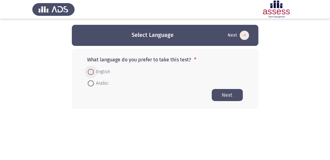
click at [91, 72] on span at bounding box center [91, 72] width 6 height 6
click at [91, 72] on input "English" at bounding box center [91, 72] width 6 height 6
radio input "true"
click at [231, 95] on button "Next" at bounding box center [227, 95] width 31 height 12
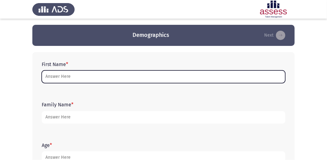
click at [120, 77] on input "First Name *" at bounding box center [164, 77] width 244 height 13
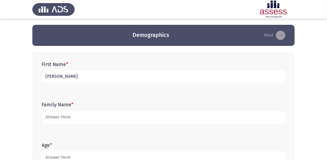
type input "[PERSON_NAME]"
click at [86, 109] on form "Family Name *" at bounding box center [164, 113] width 244 height 22
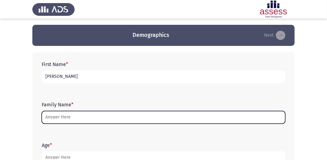
click at [91, 116] on input "Family Name *" at bounding box center [164, 117] width 244 height 13
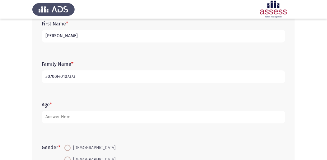
scroll to position [41, 0]
type input "30706140107373"
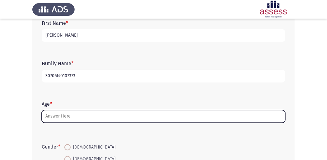
click at [100, 120] on input "Age *" at bounding box center [164, 116] width 244 height 13
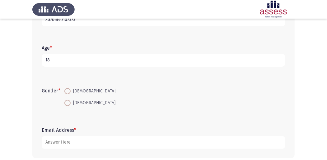
scroll to position [104, 0]
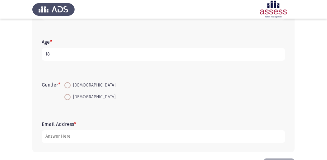
type input "18"
click at [71, 85] on span at bounding box center [67, 85] width 6 height 6
click at [71, 85] on input "[DEMOGRAPHIC_DATA]" at bounding box center [67, 85] width 6 height 6
radio input "true"
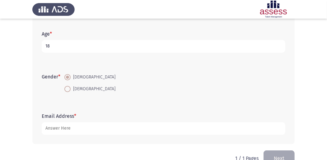
scroll to position [124, 0]
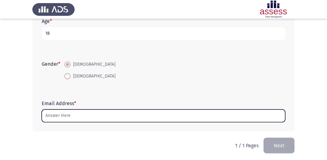
click at [63, 116] on input "Email Address *" at bounding box center [164, 116] width 244 height 13
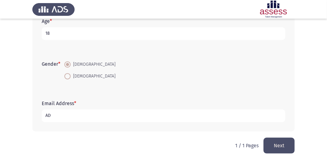
type input "A"
type input "[EMAIL_ADDRESS][DOMAIN_NAME]"
click at [285, 145] on button "Next" at bounding box center [278, 146] width 31 height 16
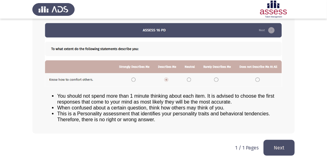
scroll to position [86, 0]
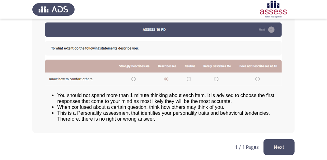
click at [276, 146] on button "Next" at bounding box center [278, 148] width 31 height 16
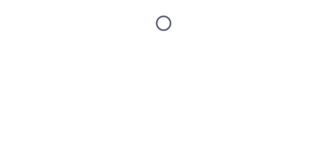
scroll to position [0, 0]
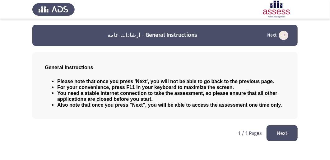
click at [286, 132] on button "Next" at bounding box center [282, 134] width 31 height 16
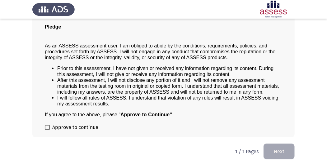
scroll to position [50, 0]
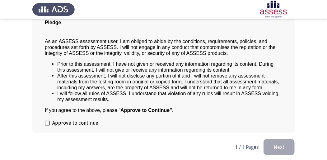
click at [48, 124] on span at bounding box center [47, 123] width 5 height 5
click at [47, 126] on input "Approve to continue" at bounding box center [47, 126] width 0 height 0
checkbox input "true"
drag, startPoint x: 272, startPoint y: 145, endPoint x: 266, endPoint y: 147, distance: 7.0
click at [272, 145] on button "Next" at bounding box center [278, 148] width 31 height 16
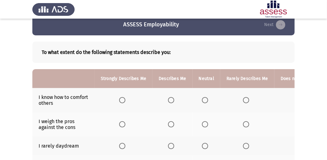
scroll to position [21, 0]
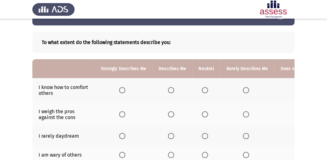
click at [169, 92] on span "Select an option" at bounding box center [171, 90] width 6 height 6
click at [169, 92] on input "Select an option" at bounding box center [171, 90] width 6 height 6
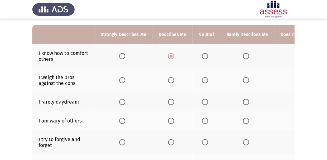
scroll to position [55, 0]
click at [168, 81] on span "Select an option" at bounding box center [171, 80] width 6 height 6
click at [168, 81] on input "Select an option" at bounding box center [171, 80] width 6 height 6
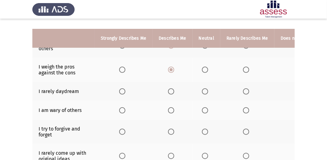
scroll to position [76, 0]
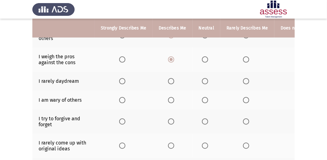
click at [202, 79] on span "Select an option" at bounding box center [205, 81] width 6 height 6
click at [202, 79] on input "Select an option" at bounding box center [205, 81] width 6 height 6
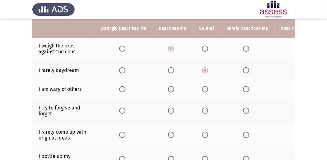
scroll to position [96, 0]
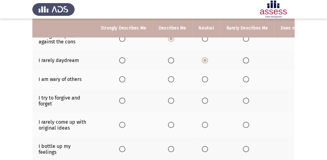
click at [119, 80] on span "Select an option" at bounding box center [122, 80] width 6 height 6
click at [119, 80] on input "Select an option" at bounding box center [122, 80] width 6 height 6
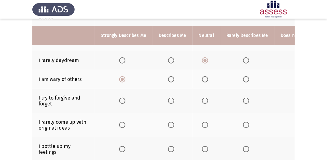
scroll to position [117, 0]
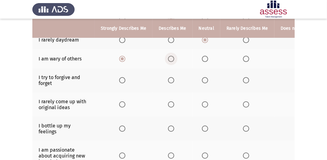
click at [168, 60] on span "Select an option" at bounding box center [171, 59] width 6 height 6
click at [168, 60] on input "Select an option" at bounding box center [171, 59] width 6 height 6
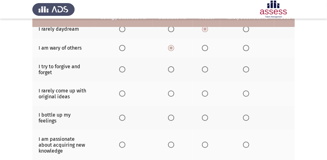
scroll to position [138, 0]
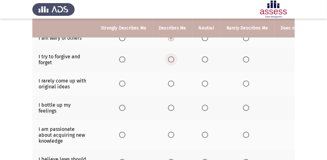
click at [169, 60] on span "Select an option" at bounding box center [171, 60] width 6 height 6
click at [169, 60] on input "Select an option" at bounding box center [171, 60] width 6 height 6
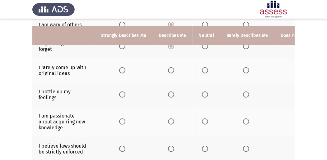
scroll to position [159, 0]
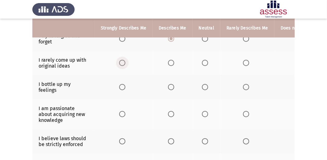
click at [121, 62] on span "Select an option" at bounding box center [122, 63] width 6 height 6
click at [121, 62] on input "Select an option" at bounding box center [122, 63] width 6 height 6
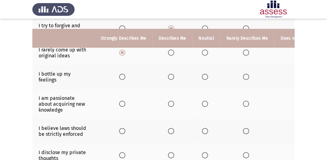
scroll to position [179, 0]
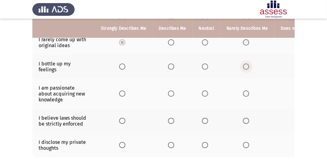
click at [243, 66] on span "Select an option" at bounding box center [246, 67] width 6 height 6
click at [243, 66] on input "Select an option" at bounding box center [246, 67] width 6 height 6
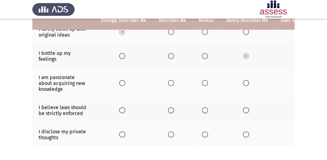
scroll to position [200, 0]
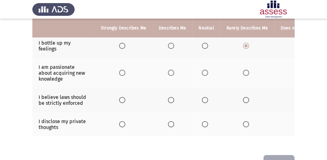
click at [125, 71] on span "Select an option" at bounding box center [122, 73] width 6 height 6
click at [125, 71] on input "Select an option" at bounding box center [122, 73] width 6 height 6
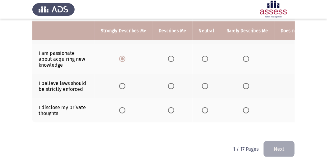
scroll to position [221, 0]
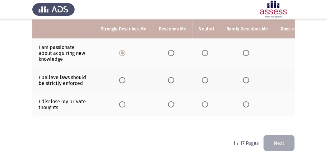
click at [123, 79] on span "Select an option" at bounding box center [122, 80] width 6 height 6
click at [123, 79] on input "Select an option" at bounding box center [122, 80] width 6 height 6
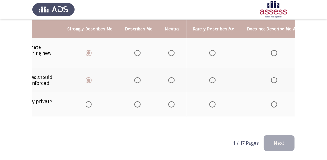
scroll to position [0, 45]
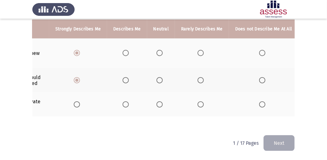
click at [263, 105] on th at bounding box center [263, 105] width 69 height 24
click at [259, 104] on span "Select an option" at bounding box center [262, 105] width 6 height 6
click at [259, 104] on input "Select an option" at bounding box center [262, 105] width 6 height 6
click at [276, 141] on button "Next" at bounding box center [278, 144] width 31 height 16
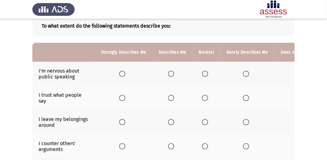
scroll to position [0, 0]
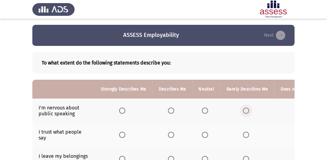
click at [243, 111] on span "Select an option" at bounding box center [246, 111] width 6 height 6
click at [243, 111] on input "Select an option" at bounding box center [246, 111] width 6 height 6
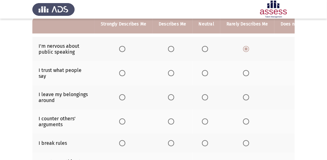
scroll to position [62, 0]
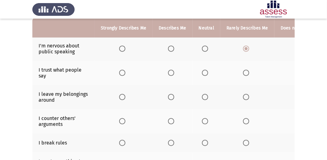
click at [246, 73] on span "Select an option" at bounding box center [246, 73] width 6 height 6
click at [246, 73] on input "Select an option" at bounding box center [246, 73] width 6 height 6
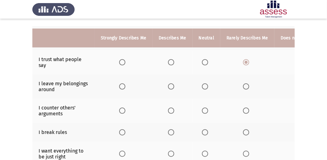
scroll to position [83, 0]
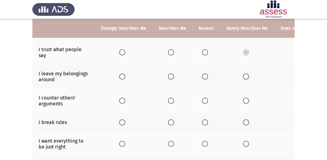
drag, startPoint x: 285, startPoint y: 77, endPoint x: 251, endPoint y: 83, distance: 34.7
click at [251, 83] on tr "I leave my belongings around" at bounding box center [187, 77] width 311 height 24
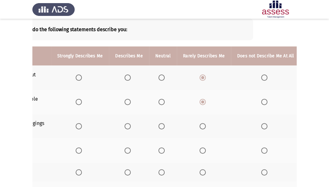
scroll to position [44, 0]
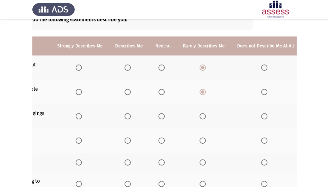
click at [263, 116] on span "Select an option" at bounding box center [264, 116] width 6 height 6
click at [263, 116] on input "Select an option" at bounding box center [264, 116] width 6 height 6
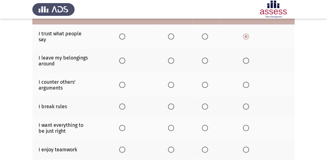
scroll to position [106, 0]
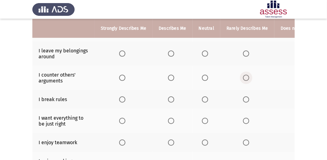
click at [243, 77] on span "Select an option" at bounding box center [246, 78] width 6 height 6
click at [243, 77] on input "Select an option" at bounding box center [246, 78] width 6 height 6
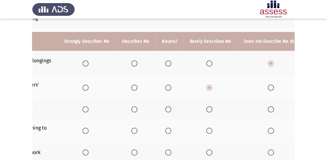
scroll to position [85, 0]
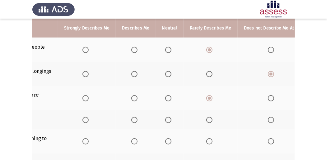
click at [264, 118] on th at bounding box center [272, 120] width 69 height 19
click at [268, 118] on span "Select an option" at bounding box center [271, 120] width 6 height 6
click at [268, 118] on input "Select an option" at bounding box center [271, 120] width 6 height 6
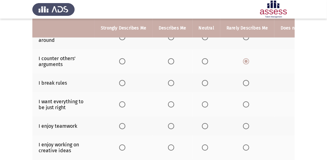
scroll to position [132, 0]
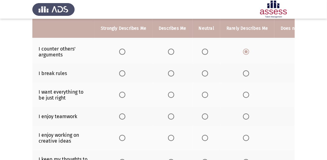
click at [119, 94] on span "Select an option" at bounding box center [122, 95] width 6 height 6
click at [119, 94] on input "Select an option" at bounding box center [122, 95] width 6 height 6
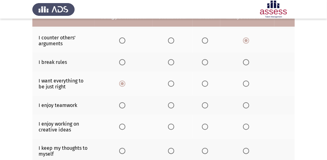
scroll to position [153, 0]
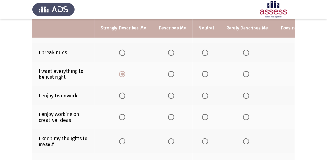
click at [118, 95] on th at bounding box center [124, 95] width 58 height 19
click at [120, 95] on span "Select an option" at bounding box center [122, 96] width 6 height 6
click at [120, 95] on input "Select an option" at bounding box center [122, 96] width 6 height 6
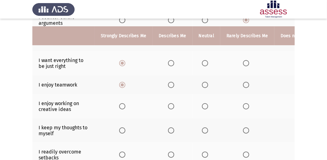
scroll to position [174, 0]
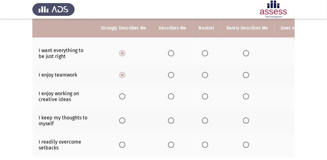
click at [122, 95] on span "Select an option" at bounding box center [122, 97] width 6 height 6
click at [122, 95] on input "Select an option" at bounding box center [122, 97] width 6 height 6
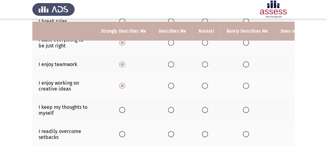
scroll to position [194, 0]
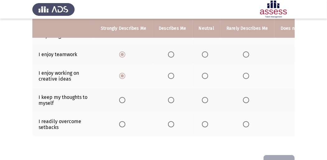
click at [243, 98] on span "Select an option" at bounding box center [246, 100] width 6 height 6
click at [243, 98] on input "Select an option" at bounding box center [246, 100] width 6 height 6
click at [205, 123] on span "Select an option" at bounding box center [205, 125] width 6 height 6
click at [205, 123] on input "Select an option" at bounding box center [205, 125] width 6 height 6
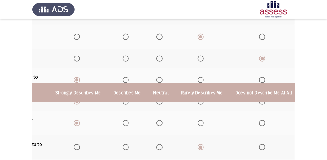
scroll to position [215, 0]
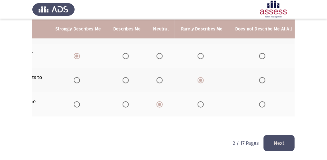
click at [281, 142] on button "Next" at bounding box center [278, 144] width 31 height 16
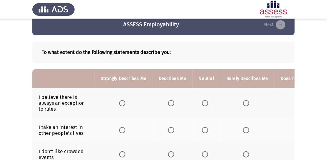
scroll to position [21, 0]
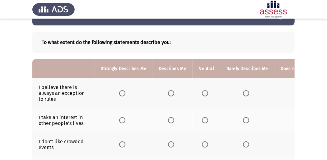
click at [243, 94] on span "Select an option" at bounding box center [246, 94] width 6 height 6
click at [243, 94] on input "Select an option" at bounding box center [246, 94] width 6 height 6
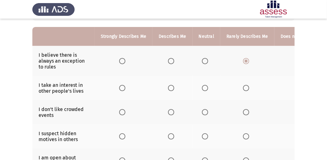
scroll to position [62, 0]
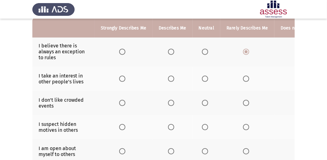
click at [244, 80] on span "Select an option" at bounding box center [246, 79] width 6 height 6
click at [244, 80] on input "Select an option" at bounding box center [246, 79] width 6 height 6
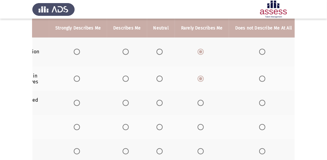
click at [259, 103] on span "Select an option" at bounding box center [262, 103] width 6 height 6
click at [259, 103] on input "Select an option" at bounding box center [262, 103] width 6 height 6
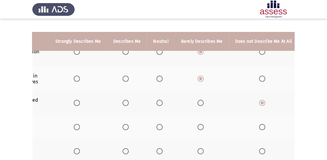
scroll to position [187, 0]
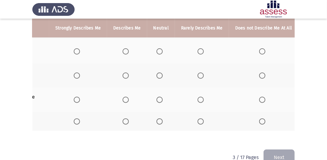
click at [182, 142] on div "To what extent do the following statements describe you: Strongly Describes Me …" at bounding box center [163, 1] width 262 height 284
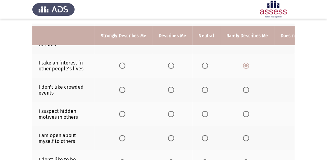
scroll to position [83, 0]
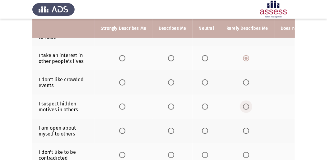
click at [244, 105] on span "Select an option" at bounding box center [246, 107] width 6 height 6
click at [244, 105] on input "Select an option" at bounding box center [246, 107] width 6 height 6
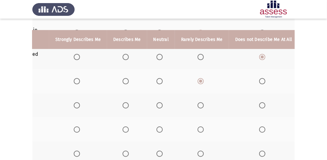
scroll to position [98, 0]
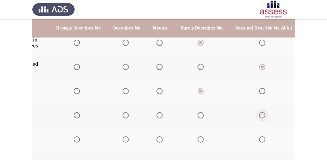
click at [259, 116] on span "Select an option" at bounding box center [262, 116] width 6 height 6
click at [259, 116] on input "Select an option" at bounding box center [262, 116] width 6 height 6
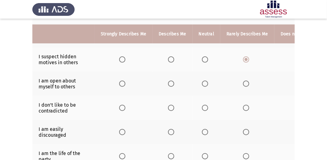
scroll to position [140, 0]
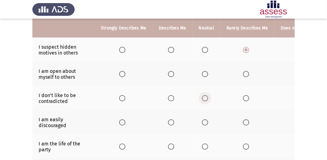
click at [205, 99] on span "Select an option" at bounding box center [205, 98] width 6 height 6
click at [205, 99] on input "Select an option" at bounding box center [205, 98] width 6 height 6
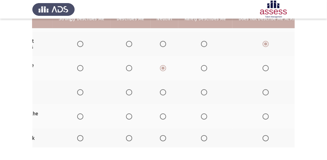
scroll to position [160, 0]
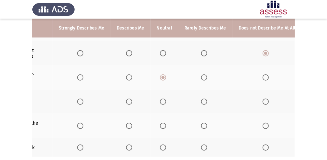
click at [256, 101] on th at bounding box center [266, 102] width 69 height 24
click at [262, 100] on span "Select an option" at bounding box center [265, 102] width 6 height 6
click at [262, 100] on input "Select an option" at bounding box center [265, 102] width 6 height 6
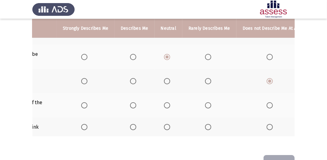
scroll to position [0, 45]
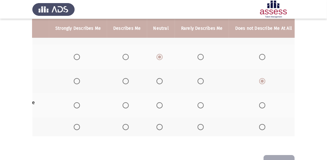
click at [259, 105] on span "Select an option" at bounding box center [262, 106] width 6 height 6
click at [259, 105] on input "Select an option" at bounding box center [262, 106] width 6 height 6
click at [199, 127] on span "Select an option" at bounding box center [200, 127] width 6 height 6
click at [199, 127] on input "Select an option" at bounding box center [200, 127] width 6 height 6
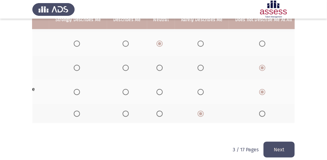
scroll to position [202, 0]
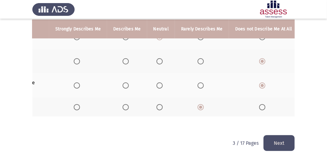
drag, startPoint x: 272, startPoint y: 141, endPoint x: 269, endPoint y: 141, distance: 3.4
click at [270, 141] on button "Next" at bounding box center [278, 144] width 31 height 16
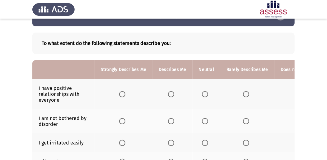
scroll to position [21, 0]
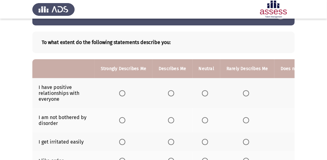
click at [123, 92] on span "Select an option" at bounding box center [122, 94] width 6 height 6
click at [123, 92] on input "Select an option" at bounding box center [122, 94] width 6 height 6
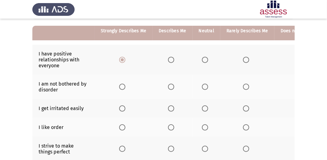
scroll to position [62, 0]
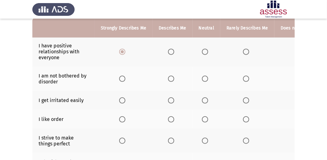
click at [243, 78] on span "Select an option" at bounding box center [246, 79] width 6 height 6
click at [243, 78] on input "Select an option" at bounding box center [246, 79] width 6 height 6
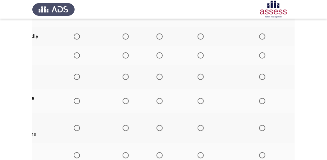
scroll to position [91, 0]
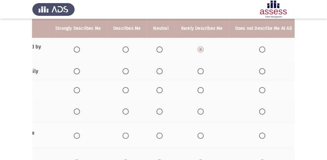
click at [257, 67] on th at bounding box center [263, 71] width 69 height 19
click at [259, 70] on span "Select an option" at bounding box center [262, 71] width 6 height 6
click at [259, 70] on input "Select an option" at bounding box center [262, 71] width 6 height 6
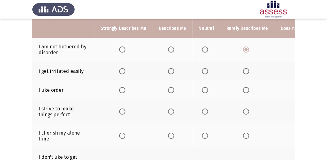
click at [207, 90] on label "Select an option" at bounding box center [206, 90] width 9 height 6
click at [207, 90] on input "Select an option" at bounding box center [205, 90] width 6 height 6
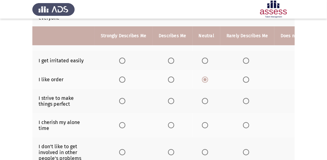
scroll to position [112, 0]
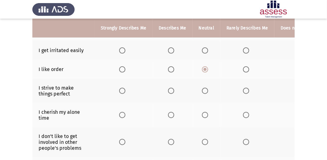
click at [169, 90] on span "Select an option" at bounding box center [171, 91] width 6 height 6
click at [169, 90] on input "Select an option" at bounding box center [171, 91] width 6 height 6
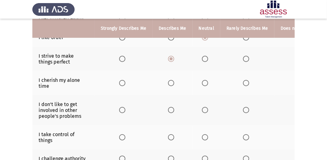
scroll to position [154, 0]
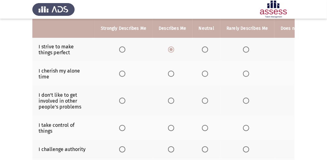
click at [206, 72] on span "Select an option" at bounding box center [205, 74] width 6 height 6
click at [206, 72] on input "Select an option" at bounding box center [205, 74] width 6 height 6
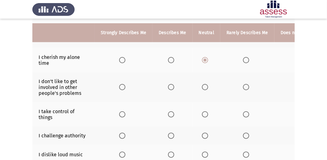
scroll to position [174, 0]
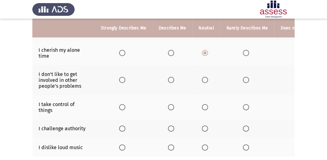
click at [165, 80] on th at bounding box center [172, 80] width 40 height 30
click at [172, 80] on span "Select an option" at bounding box center [171, 80] width 6 height 6
click at [172, 80] on input "Select an option" at bounding box center [171, 80] width 6 height 6
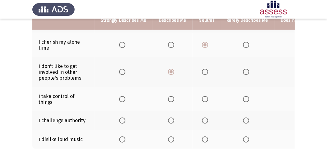
scroll to position [195, 0]
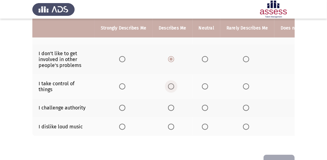
click at [170, 84] on span "Select an option" at bounding box center [171, 87] width 6 height 6
click at [170, 84] on input "Select an option" at bounding box center [171, 87] width 6 height 6
click at [122, 108] on span "Select an option" at bounding box center [122, 108] width 6 height 6
click at [122, 108] on input "Select an option" at bounding box center [122, 108] width 6 height 6
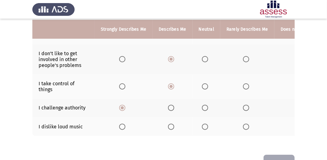
scroll to position [216, 0]
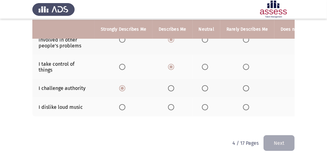
click at [124, 105] on span "Select an option" at bounding box center [122, 107] width 6 height 6
click at [124, 105] on input "Select an option" at bounding box center [122, 107] width 6 height 6
click at [285, 144] on button "Next" at bounding box center [278, 144] width 31 height 16
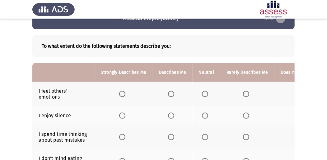
scroll to position [41, 0]
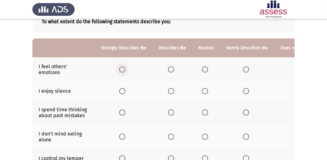
click at [119, 70] on span "Select an option" at bounding box center [122, 70] width 6 height 6
click at [119, 70] on input "Select an option" at bounding box center [122, 70] width 6 height 6
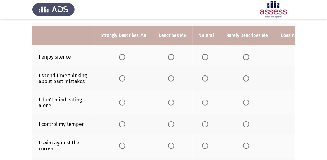
scroll to position [83, 0]
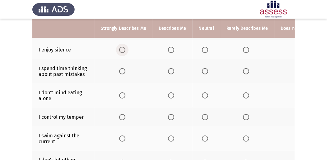
click at [122, 49] on span "Select an option" at bounding box center [122, 50] width 6 height 6
click at [122, 49] on input "Select an option" at bounding box center [122, 50] width 6 height 6
click at [170, 50] on span "Select an option" at bounding box center [171, 50] width 6 height 6
click at [170, 50] on input "Select an option" at bounding box center [171, 50] width 6 height 6
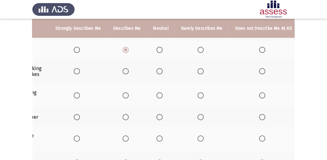
scroll to position [70, 0]
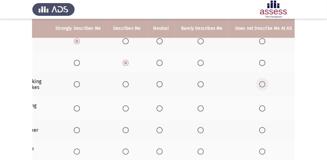
click at [261, 83] on span "Select an option" at bounding box center [262, 84] width 6 height 6
click at [261, 83] on input "Select an option" at bounding box center [262, 84] width 6 height 6
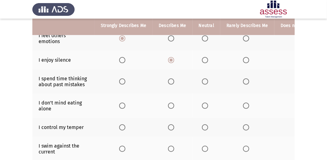
scroll to position [91, 0]
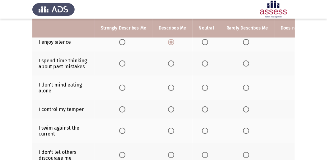
click at [122, 87] on span "Select an option" at bounding box center [122, 88] width 6 height 6
click at [122, 87] on input "Select an option" at bounding box center [122, 88] width 6 height 6
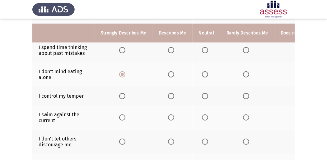
scroll to position [111, 0]
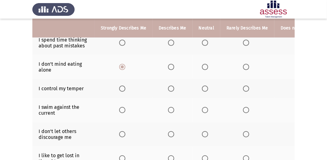
click at [121, 86] on span "Select an option" at bounding box center [122, 89] width 6 height 6
click at [121, 86] on input "Select an option" at bounding box center [122, 89] width 6 height 6
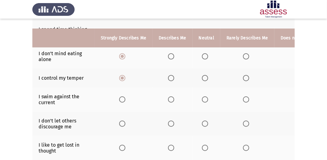
scroll to position [132, 0]
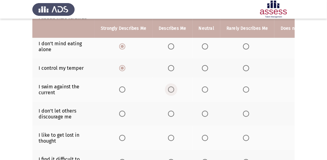
click at [170, 91] on span "Select an option" at bounding box center [171, 90] width 6 height 6
click at [170, 91] on input "Select an option" at bounding box center [171, 90] width 6 height 6
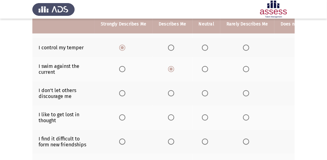
scroll to position [153, 0]
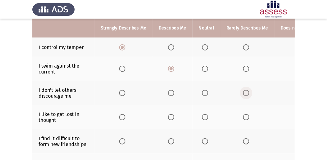
click at [246, 91] on span "Select an option" at bounding box center [246, 93] width 6 height 6
click at [246, 91] on input "Select an option" at bounding box center [246, 93] width 6 height 6
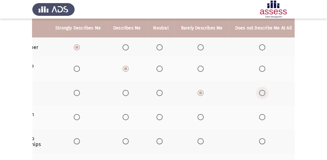
click at [259, 92] on span "Select an option" at bounding box center [262, 93] width 6 height 6
click at [259, 92] on input "Select an option" at bounding box center [262, 93] width 6 height 6
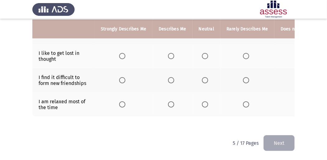
scroll to position [0, 45]
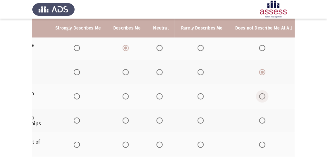
click at [259, 96] on span "Select an option" at bounding box center [262, 97] width 6 height 6
click at [259, 96] on input "Select an option" at bounding box center [262, 97] width 6 height 6
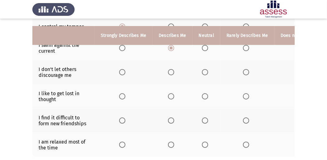
scroll to position [194, 0]
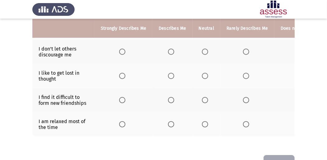
click at [244, 98] on span "Select an option" at bounding box center [246, 100] width 6 height 6
click at [244, 98] on input "Select an option" at bounding box center [246, 100] width 6 height 6
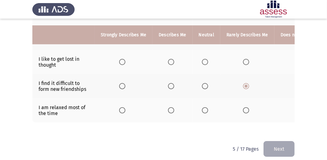
scroll to position [215, 0]
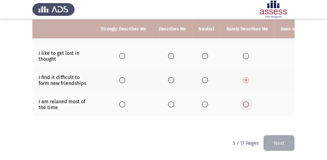
click at [243, 104] on span "Select an option" at bounding box center [246, 105] width 6 height 6
click at [243, 104] on input "Select an option" at bounding box center [246, 105] width 6 height 6
drag, startPoint x: 279, startPoint y: 147, endPoint x: 268, endPoint y: 147, distance: 11.5
click at [278, 147] on button "Next" at bounding box center [278, 144] width 31 height 16
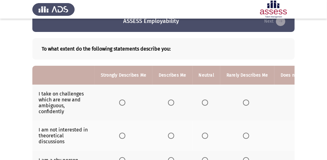
scroll to position [41, 0]
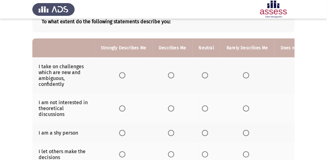
click at [123, 73] on span "Select an option" at bounding box center [122, 75] width 6 height 6
click at [123, 73] on input "Select an option" at bounding box center [122, 75] width 6 height 6
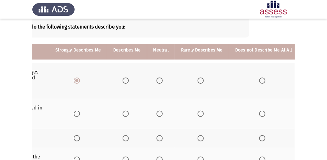
scroll to position [62, 0]
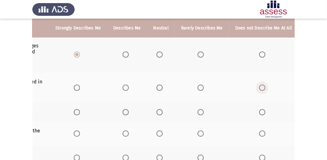
click at [260, 88] on span "Select an option" at bounding box center [262, 88] width 6 height 6
click at [260, 88] on input "Select an option" at bounding box center [262, 88] width 6 height 6
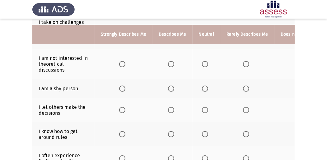
scroll to position [93, 0]
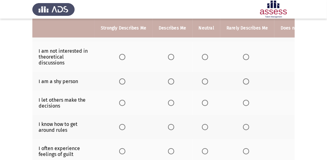
click at [244, 81] on span "Select an option" at bounding box center [246, 82] width 6 height 6
click at [244, 81] on input "Select an option" at bounding box center [246, 82] width 6 height 6
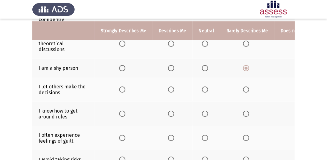
scroll to position [114, 0]
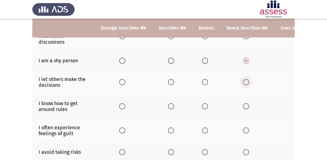
click at [246, 83] on span "Select an option" at bounding box center [246, 82] width 6 height 6
click at [246, 83] on input "Select an option" at bounding box center [246, 82] width 6 height 6
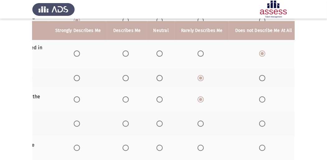
scroll to position [93, 0]
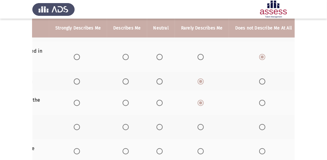
click at [258, 123] on th at bounding box center [263, 127] width 69 height 24
click at [259, 124] on span "Select an option" at bounding box center [262, 127] width 6 height 6
click at [259, 124] on input "Select an option" at bounding box center [262, 127] width 6 height 6
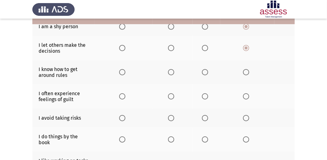
scroll to position [155, 0]
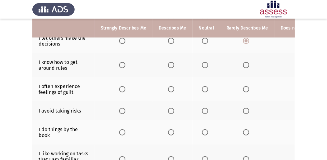
click at [205, 90] on span "Select an option" at bounding box center [205, 90] width 0 height 0
click at [203, 88] on input "Select an option" at bounding box center [205, 89] width 6 height 6
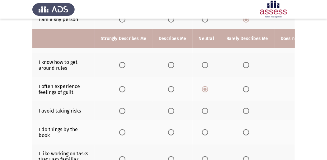
scroll to position [176, 0]
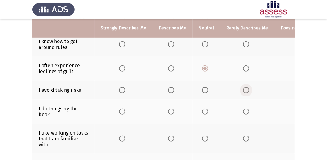
click at [243, 89] on span "Select an option" at bounding box center [246, 90] width 6 height 6
click at [243, 89] on input "Select an option" at bounding box center [246, 90] width 6 height 6
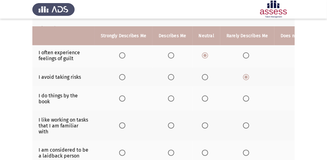
scroll to position [197, 0]
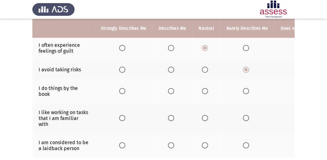
click at [118, 90] on th at bounding box center [124, 91] width 58 height 24
click at [124, 91] on span "Select an option" at bounding box center [122, 91] width 6 height 6
click at [124, 91] on input "Select an option" at bounding box center [122, 91] width 6 height 6
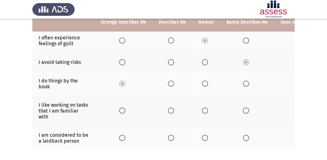
scroll to position [217, 0]
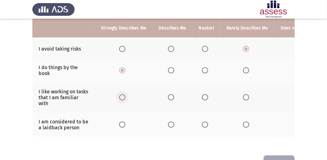
click at [120, 98] on span "Select an option" at bounding box center [122, 98] width 6 height 6
click at [120, 98] on input "Select an option" at bounding box center [122, 98] width 6 height 6
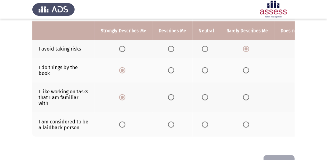
scroll to position [238, 0]
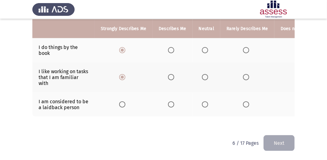
click at [203, 102] on span "Select an option" at bounding box center [205, 105] width 6 height 6
click at [203, 102] on input "Select an option" at bounding box center [205, 105] width 6 height 6
click at [278, 143] on button "Next" at bounding box center [278, 144] width 31 height 16
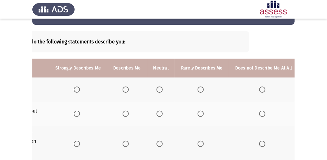
scroll to position [21, 0]
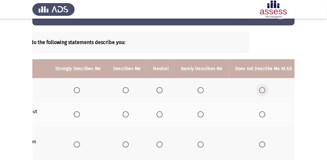
click at [259, 90] on span "Select an option" at bounding box center [262, 90] width 6 height 6
click at [259, 90] on input "Select an option" at bounding box center [262, 90] width 6 height 6
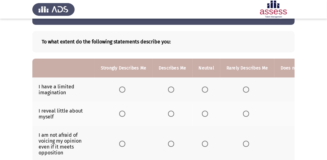
scroll to position [63, 0]
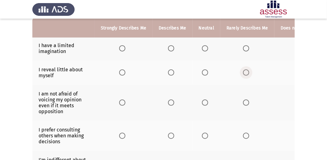
click at [247, 71] on label "Select an option" at bounding box center [247, 73] width 9 height 6
click at [247, 71] on input "Select an option" at bounding box center [246, 73] width 6 height 6
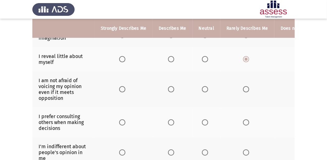
scroll to position [83, 0]
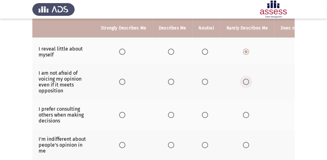
click at [245, 81] on span "Select an option" at bounding box center [246, 82] width 6 height 6
click at [245, 81] on input "Select an option" at bounding box center [246, 82] width 6 height 6
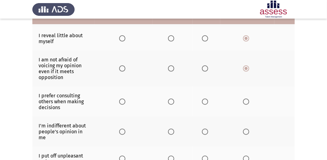
scroll to position [104, 0]
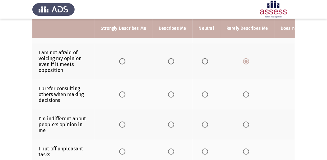
click at [244, 93] on span "Select an option" at bounding box center [246, 95] width 6 height 6
click at [244, 93] on input "Select an option" at bounding box center [246, 95] width 6 height 6
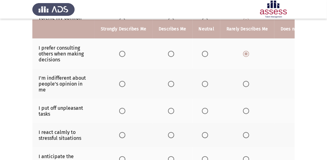
scroll to position [146, 0]
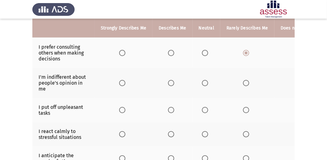
click at [204, 80] on span "Select an option" at bounding box center [205, 83] width 6 height 6
click at [204, 80] on input "Select an option" at bounding box center [205, 83] width 6 height 6
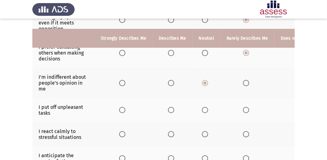
scroll to position [166, 0]
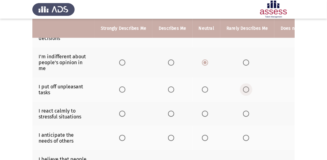
click at [247, 87] on span "Select an option" at bounding box center [246, 90] width 6 height 6
click at [247, 87] on input "Select an option" at bounding box center [246, 90] width 6 height 6
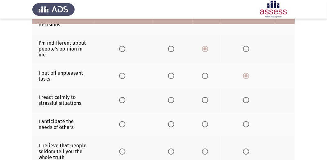
scroll to position [187, 0]
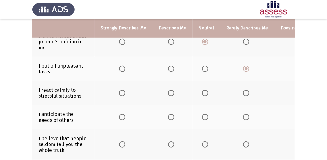
click at [123, 92] on span "Select an option" at bounding box center [122, 93] width 6 height 6
click at [123, 92] on input "Select an option" at bounding box center [122, 93] width 6 height 6
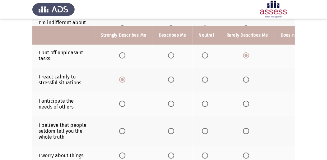
scroll to position [208, 0]
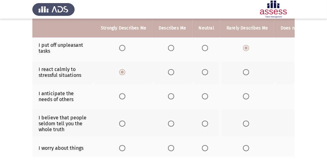
click at [203, 91] on th at bounding box center [207, 97] width 28 height 24
click at [202, 94] on span "Select an option" at bounding box center [205, 97] width 6 height 6
click at [202, 94] on input "Select an option" at bounding box center [205, 97] width 6 height 6
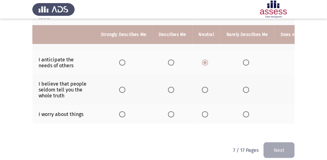
scroll to position [249, 0]
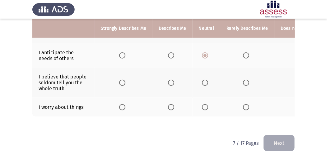
click at [243, 80] on span "Select an option" at bounding box center [246, 83] width 6 height 6
click at [243, 80] on input "Select an option" at bounding box center [246, 83] width 6 height 6
click at [204, 105] on span "Select an option" at bounding box center [205, 107] width 6 height 6
click at [204, 105] on input "Select an option" at bounding box center [205, 107] width 6 height 6
click at [277, 138] on button "Next" at bounding box center [278, 144] width 31 height 16
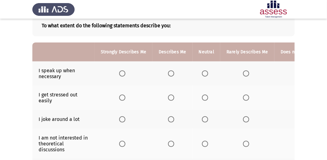
scroll to position [41, 0]
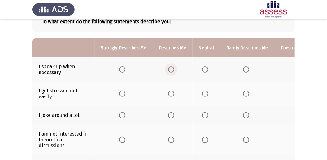
click at [170, 69] on span "Select an option" at bounding box center [171, 70] width 6 height 6
click at [170, 69] on input "Select an option" at bounding box center [171, 70] width 6 height 6
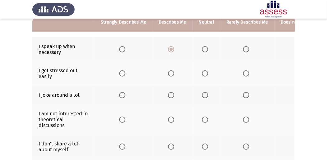
scroll to position [62, 0]
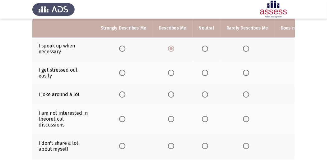
click at [244, 75] on span "Select an option" at bounding box center [246, 73] width 6 height 6
click at [244, 75] on input "Select an option" at bounding box center [246, 73] width 6 height 6
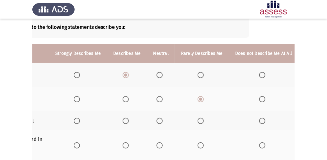
scroll to position [34, 0]
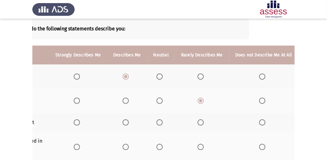
click at [262, 120] on span "Select an option" at bounding box center [262, 123] width 6 height 6
click at [262, 120] on input "Select an option" at bounding box center [262, 123] width 6 height 6
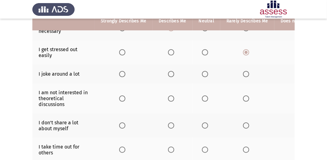
scroll to position [76, 0]
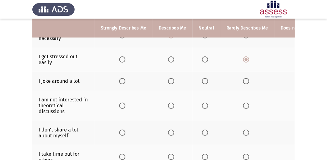
click at [243, 104] on span "Select an option" at bounding box center [246, 106] width 6 height 6
click at [243, 104] on input "Select an option" at bounding box center [246, 106] width 6 height 6
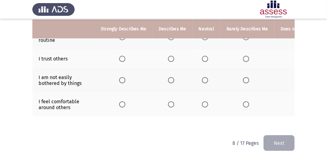
scroll to position [0, 45]
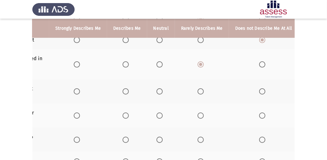
click at [259, 89] on span "Select an option" at bounding box center [262, 92] width 6 height 6
click at [259, 89] on input "Select an option" at bounding box center [262, 92] width 6 height 6
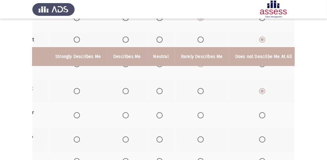
scroll to position [117, 0]
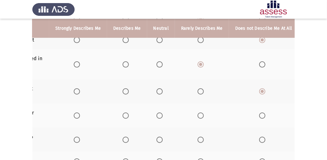
click at [75, 91] on span "Select an option" at bounding box center [77, 92] width 6 height 6
click at [75, 91] on input "Select an option" at bounding box center [77, 92] width 6 height 6
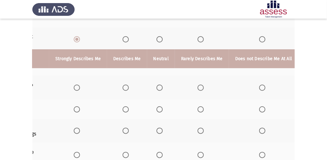
scroll to position [200, 0]
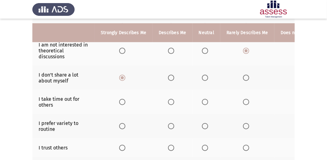
scroll to position [138, 0]
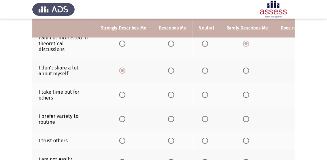
click at [202, 93] on span "Select an option" at bounding box center [205, 95] width 6 height 6
click at [202, 93] on input "Select an option" at bounding box center [205, 95] width 6 height 6
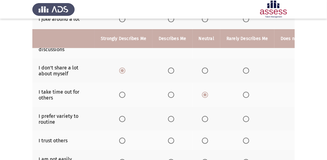
scroll to position [159, 0]
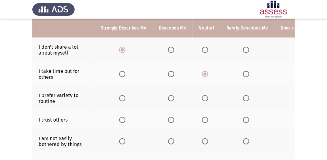
click at [170, 96] on span "Select an option" at bounding box center [171, 98] width 6 height 6
click at [170, 96] on input "Select an option" at bounding box center [171, 98] width 6 height 6
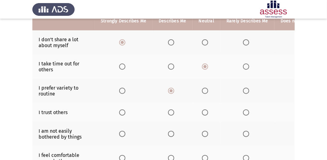
scroll to position [179, 0]
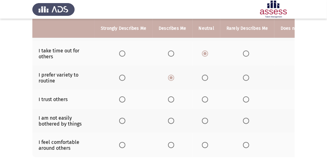
click at [245, 98] on span "Select an option" at bounding box center [246, 100] width 6 height 6
click at [245, 98] on input "Select an option" at bounding box center [246, 100] width 6 height 6
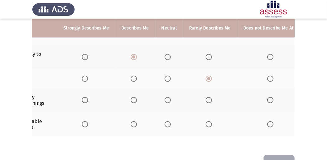
scroll to position [0, 41]
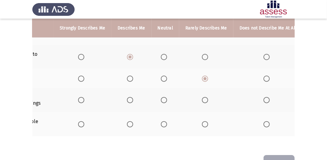
click at [263, 97] on span "Select an option" at bounding box center [266, 100] width 6 height 6
click at [263, 97] on input "Select an option" at bounding box center [266, 100] width 6 height 6
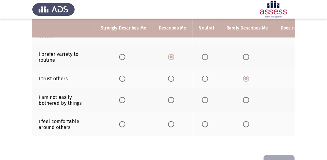
click at [170, 124] on span "Select an option" at bounding box center [171, 125] width 6 height 6
click at [170, 124] on input "Select an option" at bounding box center [171, 125] width 6 height 6
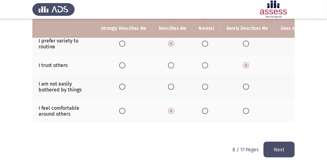
scroll to position [221, 0]
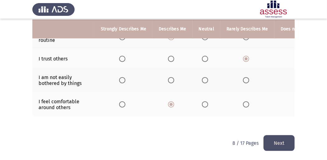
click at [282, 139] on button "Next" at bounding box center [278, 144] width 31 height 16
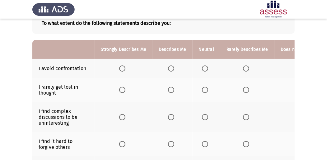
scroll to position [41, 0]
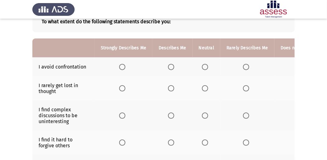
click at [244, 66] on span "Select an option" at bounding box center [246, 67] width 6 height 6
click at [244, 66] on input "Select an option" at bounding box center [246, 67] width 6 height 6
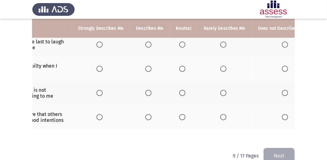
scroll to position [0, 45]
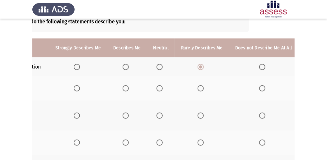
click at [262, 90] on label "Select an option" at bounding box center [263, 89] width 9 height 6
click at [262, 90] on input "Select an option" at bounding box center [262, 89] width 6 height 6
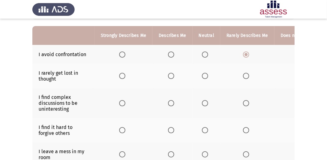
scroll to position [55, 0]
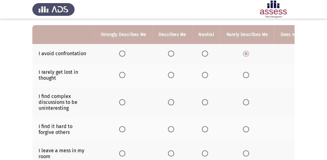
click at [205, 104] on span "Select an option" at bounding box center [205, 103] width 6 height 6
click at [205, 104] on input "Select an option" at bounding box center [205, 103] width 6 height 6
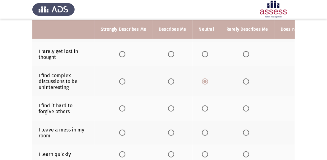
scroll to position [96, 0]
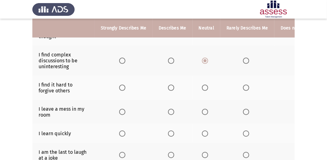
click at [172, 87] on span "Select an option" at bounding box center [171, 88] width 6 height 6
click at [172, 87] on input "Select an option" at bounding box center [171, 88] width 6 height 6
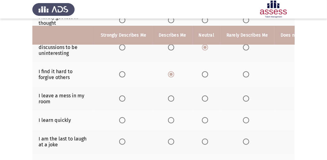
scroll to position [117, 0]
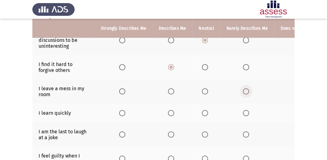
click at [246, 92] on span "Select an option" at bounding box center [246, 92] width 6 height 6
click at [246, 92] on input "Select an option" at bounding box center [246, 92] width 6 height 6
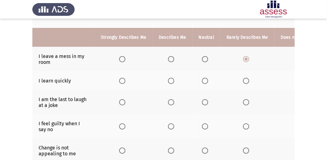
scroll to position [159, 0]
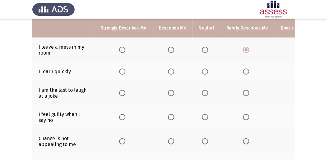
click at [125, 71] on span "Select an option" at bounding box center [122, 72] width 6 height 6
click at [125, 71] on input "Select an option" at bounding box center [122, 72] width 6 height 6
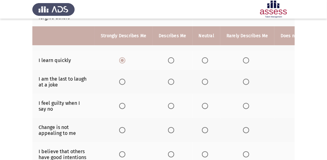
scroll to position [179, 0]
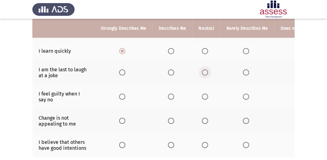
click at [206, 71] on span "Select an option" at bounding box center [205, 73] width 6 height 6
click at [206, 71] on input "Select an option" at bounding box center [205, 73] width 6 height 6
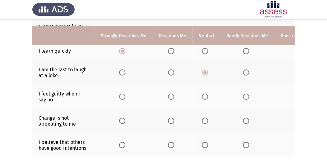
scroll to position [200, 0]
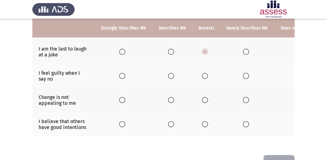
click at [169, 76] on span "Select an option" at bounding box center [171, 76] width 6 height 6
click at [169, 76] on input "Select an option" at bounding box center [171, 76] width 6 height 6
click at [206, 73] on span "Select an option" at bounding box center [205, 76] width 6 height 6
click at [206, 73] on input "Select an option" at bounding box center [205, 76] width 6 height 6
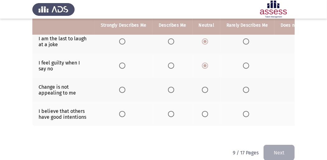
scroll to position [221, 0]
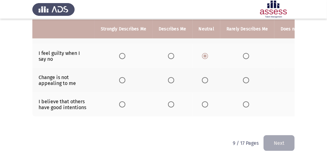
click at [245, 53] on span "Select an option" at bounding box center [246, 56] width 6 height 6
click at [245, 53] on input "Select an option" at bounding box center [246, 56] width 6 height 6
click at [173, 79] on span "Select an option" at bounding box center [171, 80] width 6 height 6
click at [173, 79] on input "Select an option" at bounding box center [171, 80] width 6 height 6
click at [170, 102] on span "Select an option" at bounding box center [171, 105] width 6 height 6
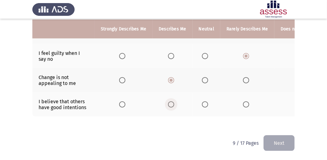
click at [170, 102] on input "Select an option" at bounding box center [171, 105] width 6 height 6
click at [277, 147] on button "Next" at bounding box center [278, 144] width 31 height 16
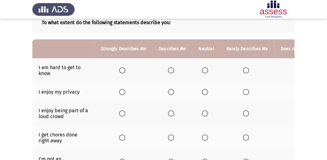
scroll to position [41, 0]
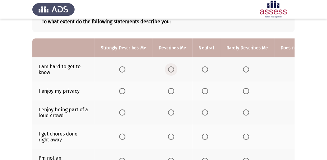
click at [169, 72] on span "Select an option" at bounding box center [171, 70] width 6 height 6
click at [169, 72] on input "Select an option" at bounding box center [171, 70] width 6 height 6
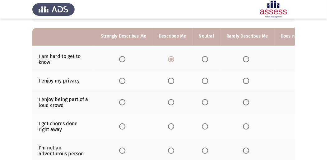
scroll to position [62, 0]
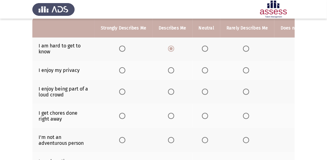
click at [240, 49] on th at bounding box center [247, 49] width 54 height 24
click at [243, 47] on span "Select an option" at bounding box center [246, 49] width 6 height 6
click at [243, 47] on input "Select an option" at bounding box center [246, 49] width 6 height 6
click at [175, 70] on label "Select an option" at bounding box center [172, 70] width 9 height 6
click at [174, 70] on input "Select an option" at bounding box center [171, 70] width 6 height 6
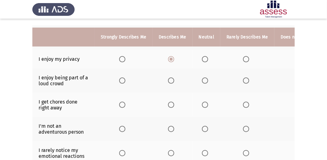
scroll to position [83, 0]
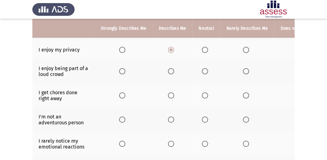
click at [294, 71] on th at bounding box center [308, 71] width 69 height 24
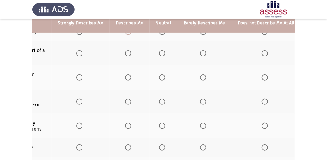
scroll to position [59, 0]
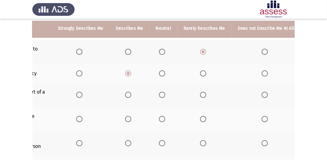
click at [266, 93] on label "Select an option" at bounding box center [266, 95] width 9 height 6
click at [266, 93] on input "Select an option" at bounding box center [265, 95] width 6 height 6
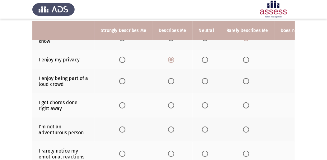
scroll to position [80, 0]
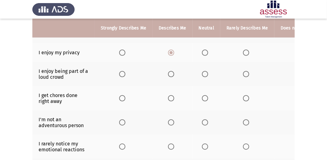
click at [167, 99] on th at bounding box center [172, 98] width 40 height 24
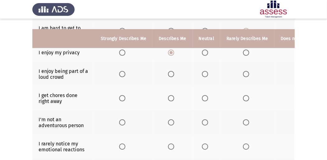
scroll to position [101, 0]
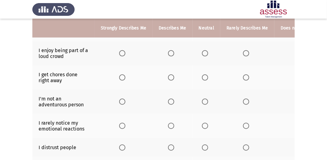
click at [170, 78] on span "Select an option" at bounding box center [171, 78] width 6 height 6
click at [170, 78] on input "Select an option" at bounding box center [171, 78] width 6 height 6
click at [172, 100] on span "Select an option" at bounding box center [171, 102] width 6 height 6
click at [172, 100] on input "Select an option" at bounding box center [171, 102] width 6 height 6
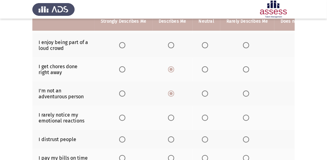
scroll to position [121, 0]
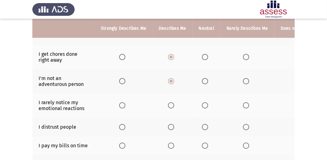
click at [243, 103] on span "Select an option" at bounding box center [246, 106] width 6 height 6
click at [243, 103] on input "Select an option" at bounding box center [246, 106] width 6 height 6
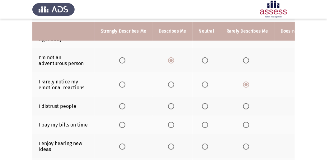
scroll to position [163, 0]
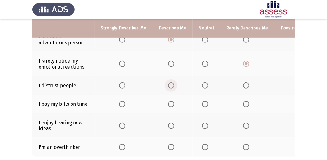
click at [171, 85] on span "Select an option" at bounding box center [171, 86] width 6 height 6
click at [171, 85] on input "Select an option" at bounding box center [171, 86] width 6 height 6
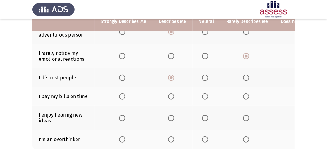
scroll to position [183, 0]
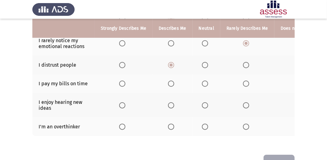
click at [121, 82] on span "Select an option" at bounding box center [122, 84] width 6 height 6
click at [121, 82] on input "Select an option" at bounding box center [122, 84] width 6 height 6
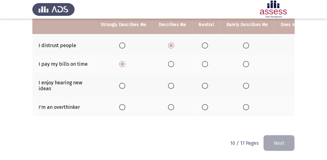
scroll to position [204, 0]
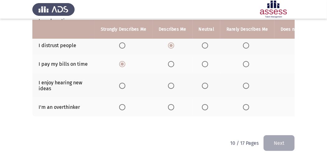
click at [124, 85] on span "Select an option" at bounding box center [122, 86] width 6 height 6
click at [124, 85] on input "Select an option" at bounding box center [122, 86] width 6 height 6
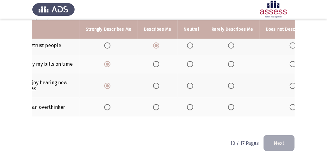
scroll to position [0, 15]
click at [291, 104] on span "Select an option" at bounding box center [292, 107] width 6 height 6
click at [291, 104] on input "Select an option" at bounding box center [292, 107] width 6 height 6
click at [285, 142] on button "Next" at bounding box center [278, 144] width 31 height 16
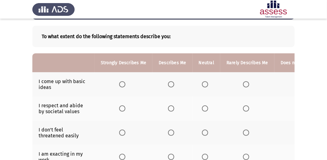
scroll to position [0, 0]
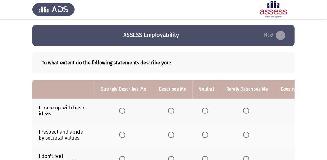
click at [243, 112] on span "Select an option" at bounding box center [246, 111] width 6 height 6
click at [243, 112] on input "Select an option" at bounding box center [246, 111] width 6 height 6
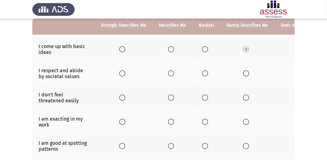
scroll to position [62, 0]
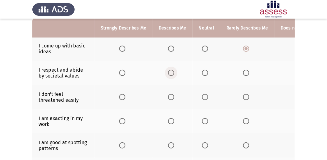
click at [169, 72] on span "Select an option" at bounding box center [171, 73] width 6 height 6
click at [169, 72] on input "Select an option" at bounding box center [171, 73] width 6 height 6
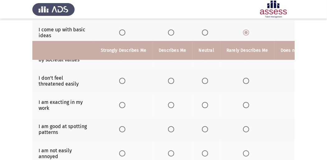
scroll to position [104, 0]
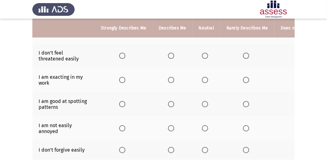
click at [123, 58] on span "Select an option" at bounding box center [122, 56] width 6 height 6
click at [123, 58] on input "Select an option" at bounding box center [122, 56] width 6 height 6
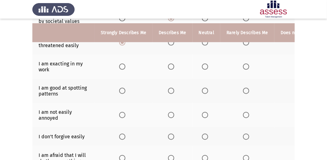
scroll to position [124, 0]
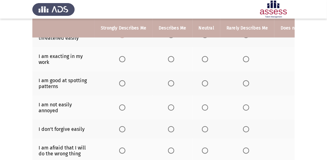
click at [127, 60] on label "Select an option" at bounding box center [123, 59] width 9 height 6
click at [125, 60] on input "Select an option" at bounding box center [122, 59] width 6 height 6
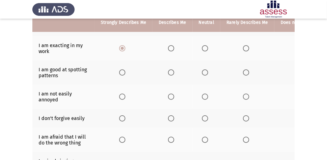
scroll to position [145, 0]
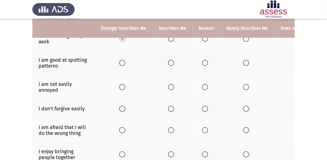
click at [206, 63] on span "Select an option" at bounding box center [205, 63] width 6 height 6
click at [206, 63] on input "Select an option" at bounding box center [205, 63] width 6 height 6
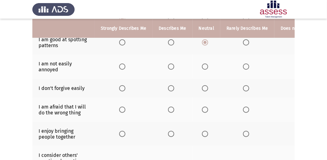
scroll to position [166, 0]
click at [127, 65] on label "Select an option" at bounding box center [123, 66] width 9 height 6
click at [125, 65] on input "Select an option" at bounding box center [122, 66] width 6 height 6
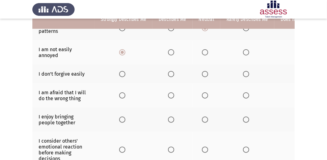
scroll to position [187, 0]
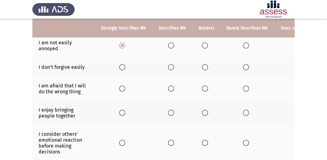
click at [172, 67] on span "Select an option" at bounding box center [171, 67] width 6 height 6
click at [172, 67] on input "Select an option" at bounding box center [171, 67] width 6 height 6
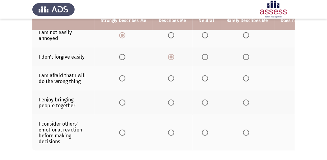
scroll to position [207, 0]
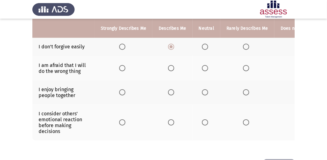
click at [244, 68] on span "Select an option" at bounding box center [246, 68] width 6 height 6
click at [244, 68] on input "Select an option" at bounding box center [246, 68] width 6 height 6
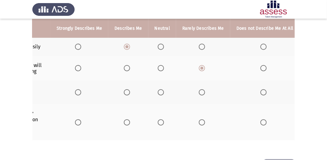
scroll to position [0, 44]
click at [262, 91] on span "Select an option" at bounding box center [263, 93] width 6 height 6
click at [262, 91] on input "Select an option" at bounding box center [263, 93] width 6 height 6
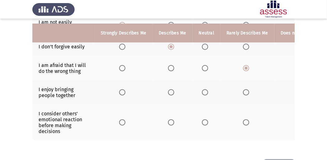
scroll to position [228, 0]
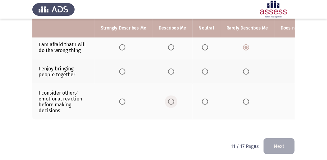
click at [173, 103] on span "Select an option" at bounding box center [171, 102] width 6 height 6
click at [173, 103] on input "Select an option" at bounding box center [171, 102] width 6 height 6
click at [283, 148] on button "Next" at bounding box center [278, 147] width 31 height 16
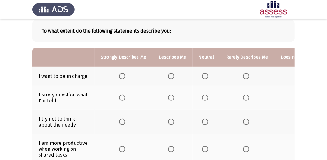
scroll to position [41, 0]
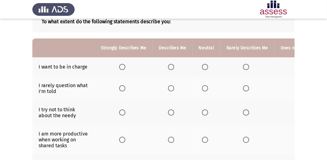
click at [123, 67] on span "Select an option" at bounding box center [122, 67] width 6 height 6
click at [123, 67] on input "Select an option" at bounding box center [122, 67] width 6 height 6
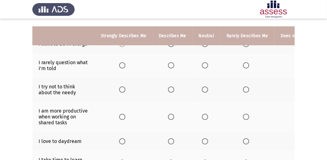
scroll to position [62, 0]
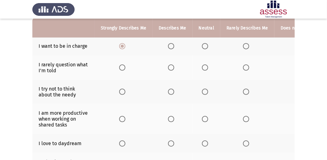
click at [243, 66] on span "Select an option" at bounding box center [246, 68] width 6 height 6
click at [243, 66] on input "Select an option" at bounding box center [246, 68] width 6 height 6
click at [168, 68] on span "Select an option" at bounding box center [171, 68] width 6 height 6
click at [168, 68] on input "Select an option" at bounding box center [171, 68] width 6 height 6
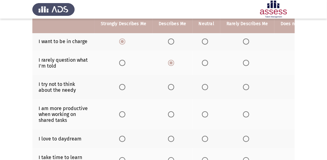
scroll to position [83, 0]
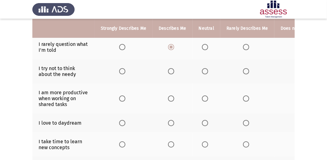
click at [243, 71] on span "Select an option" at bounding box center [246, 71] width 6 height 6
click at [243, 71] on input "Select an option" at bounding box center [246, 71] width 6 height 6
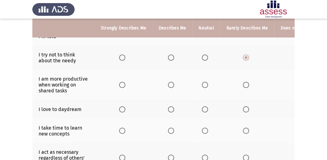
scroll to position [104, 0]
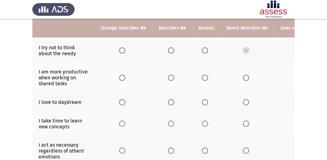
click at [127, 73] on th at bounding box center [124, 78] width 58 height 30
click at [124, 75] on span "Select an option" at bounding box center [122, 78] width 6 height 6
click at [124, 75] on input "Select an option" at bounding box center [122, 78] width 6 height 6
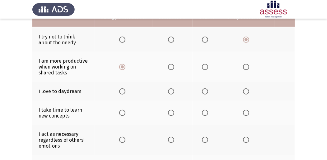
scroll to position [124, 0]
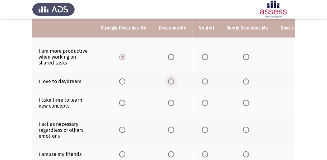
click at [169, 79] on span "Select an option" at bounding box center [171, 82] width 6 height 6
click at [169, 79] on input "Select an option" at bounding box center [171, 82] width 6 height 6
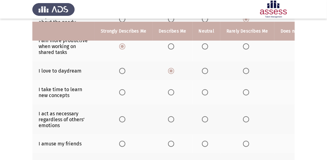
scroll to position [145, 0]
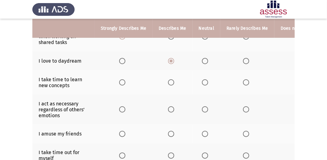
click at [118, 82] on th at bounding box center [124, 83] width 58 height 24
click at [124, 81] on span "Select an option" at bounding box center [122, 83] width 6 height 6
click at [124, 81] on input "Select an option" at bounding box center [122, 83] width 6 height 6
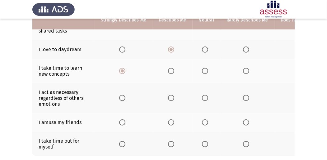
scroll to position [166, 0]
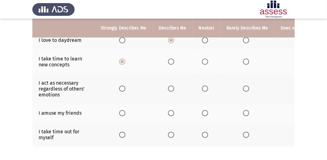
click at [245, 61] on span "Select an option" at bounding box center [246, 62] width 6 height 6
click at [245, 61] on input "Select an option" at bounding box center [246, 62] width 6 height 6
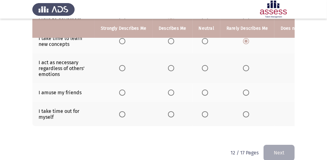
scroll to position [187, 0]
click at [202, 68] on span "Select an option" at bounding box center [205, 68] width 6 height 6
click at [202, 68] on input "Select an option" at bounding box center [205, 68] width 6 height 6
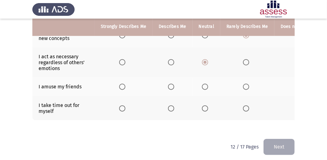
scroll to position [197, 0]
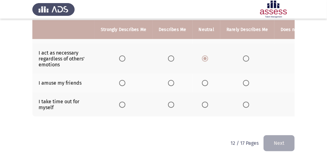
click at [205, 80] on span "Select an option" at bounding box center [205, 83] width 6 height 6
click at [205, 80] on input "Select an option" at bounding box center [205, 83] width 6 height 6
click at [244, 80] on span "Select an option" at bounding box center [246, 83] width 6 height 6
click at [244, 80] on input "Select an option" at bounding box center [246, 83] width 6 height 6
click at [207, 79] on th at bounding box center [207, 83] width 28 height 19
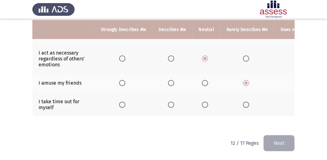
click at [207, 80] on label "Select an option" at bounding box center [206, 83] width 9 height 6
click at [207, 80] on input "Select an option" at bounding box center [205, 83] width 6 height 6
click at [120, 102] on span "Select an option" at bounding box center [122, 105] width 6 height 6
click at [120, 102] on input "Select an option" at bounding box center [122, 105] width 6 height 6
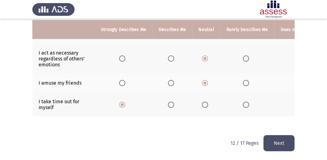
click at [280, 138] on button "Next" at bounding box center [278, 144] width 31 height 16
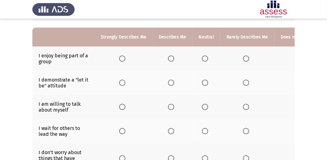
scroll to position [62, 0]
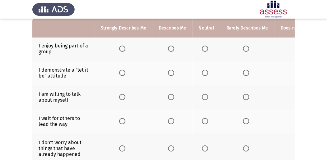
click at [121, 47] on span "Select an option" at bounding box center [122, 49] width 6 height 6
click at [121, 47] on input "Select an option" at bounding box center [122, 49] width 6 height 6
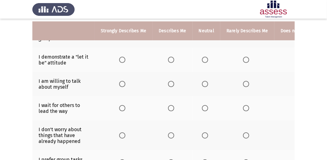
scroll to position [83, 0]
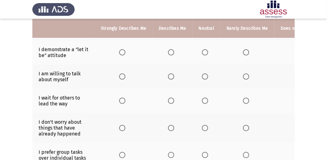
click at [121, 53] on span "Select an option" at bounding box center [122, 52] width 6 height 6
click at [121, 53] on input "Select an option" at bounding box center [122, 52] width 6 height 6
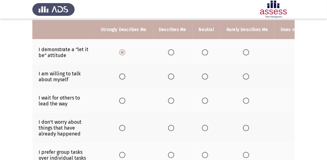
scroll to position [104, 0]
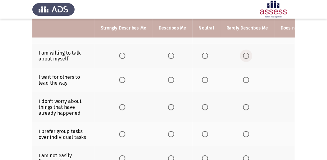
click at [245, 57] on span "Select an option" at bounding box center [246, 56] width 6 height 6
click at [245, 57] on input "Select an option" at bounding box center [246, 56] width 6 height 6
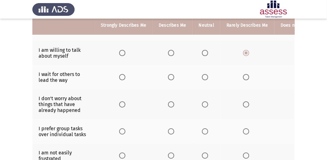
scroll to position [124, 0]
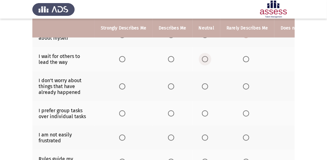
click at [204, 57] on span "Select an option" at bounding box center [205, 59] width 6 height 6
click at [204, 57] on input "Select an option" at bounding box center [205, 59] width 6 height 6
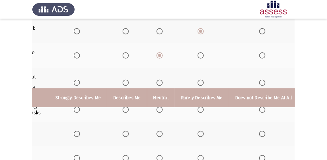
scroll to position [122, 0]
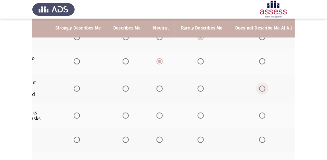
click at [262, 90] on span "Select an option" at bounding box center [262, 89] width 6 height 6
click at [262, 90] on input "Select an option" at bounding box center [262, 89] width 6 height 6
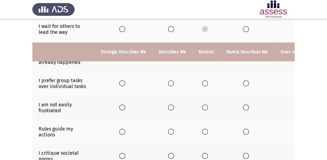
scroll to position [143, 0]
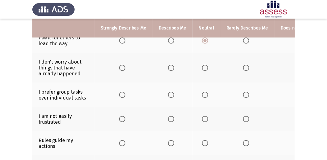
click at [168, 92] on span "Select an option" at bounding box center [171, 95] width 6 height 6
click at [168, 92] on input "Select an option" at bounding box center [171, 95] width 6 height 6
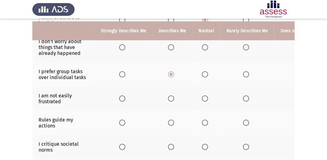
scroll to position [184, 0]
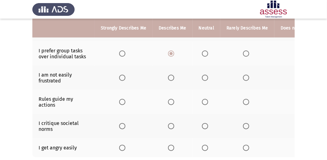
click at [172, 75] on span "Select an option" at bounding box center [171, 78] width 6 height 6
click at [172, 75] on input "Select an option" at bounding box center [171, 78] width 6 height 6
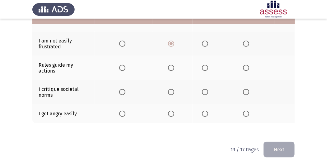
scroll to position [226, 0]
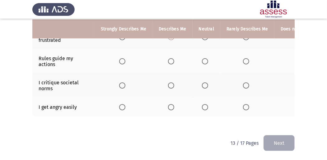
click at [171, 60] on span "Select an option" at bounding box center [171, 61] width 6 height 6
click at [171, 60] on input "Select an option" at bounding box center [171, 61] width 6 height 6
click at [203, 83] on span "Select an option" at bounding box center [205, 86] width 6 height 6
click at [203, 83] on input "Select an option" at bounding box center [205, 86] width 6 height 6
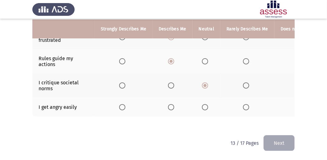
scroll to position [0, 45]
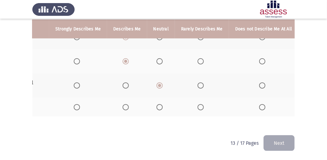
click at [253, 102] on th at bounding box center [263, 107] width 69 height 19
click at [259, 106] on span "Select an option" at bounding box center [262, 107] width 6 height 6
click at [259, 106] on input "Select an option" at bounding box center [262, 107] width 6 height 6
click at [269, 143] on button "Next" at bounding box center [278, 144] width 31 height 16
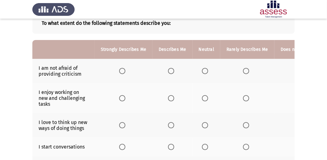
scroll to position [41, 0]
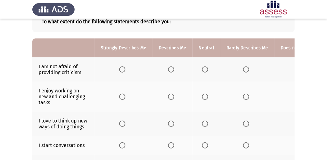
click at [123, 67] on span "Select an option" at bounding box center [122, 70] width 6 height 6
click at [123, 67] on input "Select an option" at bounding box center [122, 70] width 6 height 6
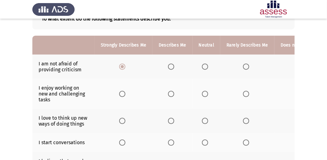
scroll to position [62, 0]
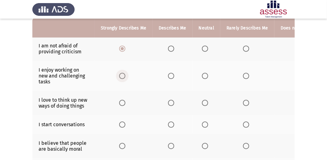
click at [123, 78] on span "Select an option" at bounding box center [122, 76] width 6 height 6
click at [123, 78] on input "Select an option" at bounding box center [122, 76] width 6 height 6
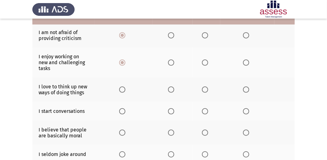
scroll to position [83, 0]
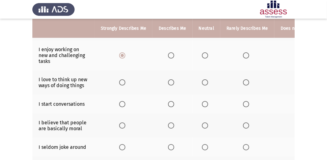
click at [172, 53] on span "Select an option" at bounding box center [171, 56] width 6 height 6
click at [172, 53] on input "Select an option" at bounding box center [171, 56] width 6 height 6
click at [118, 80] on th at bounding box center [124, 83] width 58 height 24
click at [123, 81] on span "Select an option" at bounding box center [122, 83] width 6 height 6
click at [123, 81] on input "Select an option" at bounding box center [122, 83] width 6 height 6
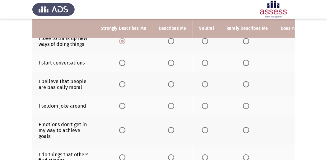
scroll to position [124, 0]
click at [169, 61] on span "Select an option" at bounding box center [171, 63] width 6 height 6
click at [169, 61] on input "Select an option" at bounding box center [171, 63] width 6 height 6
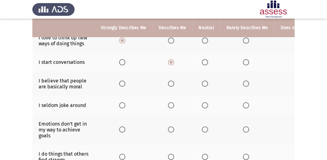
scroll to position [145, 0]
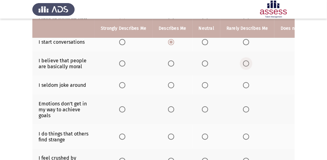
click at [244, 61] on span "Select an option" at bounding box center [246, 64] width 6 height 6
click at [244, 61] on input "Select an option" at bounding box center [246, 64] width 6 height 6
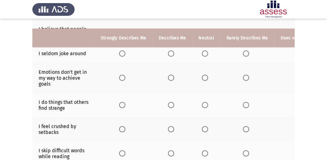
scroll to position [187, 0]
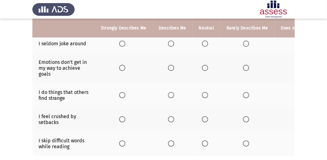
click at [199, 44] on th at bounding box center [207, 43] width 28 height 19
click at [200, 42] on th at bounding box center [207, 43] width 28 height 19
click at [202, 42] on span "Select an option" at bounding box center [205, 44] width 6 height 6
click at [202, 42] on input "Select an option" at bounding box center [205, 44] width 6 height 6
click at [245, 42] on span "Select an option" at bounding box center [246, 44] width 6 height 6
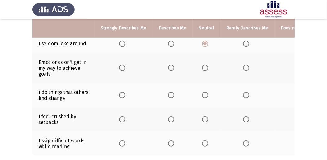
click at [245, 42] on input "Select an option" at bounding box center [246, 44] width 6 height 6
click at [175, 68] on label "Select an option" at bounding box center [172, 68] width 9 height 6
click at [174, 68] on input "Select an option" at bounding box center [171, 68] width 6 height 6
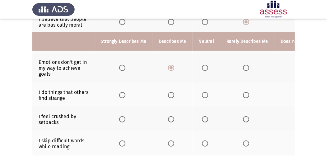
scroll to position [207, 0]
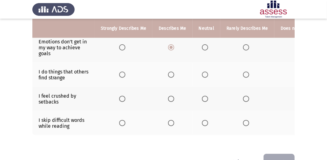
click at [247, 74] on span "Select an option" at bounding box center [246, 75] width 6 height 6
click at [247, 74] on input "Select an option" at bounding box center [246, 75] width 6 height 6
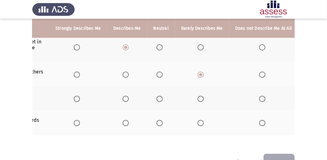
drag, startPoint x: 256, startPoint y: 95, endPoint x: 255, endPoint y: 99, distance: 4.4
click at [256, 96] on th at bounding box center [263, 99] width 69 height 24
click at [259, 98] on span "Select an option" at bounding box center [262, 99] width 6 height 6
click at [259, 98] on input "Select an option" at bounding box center [262, 99] width 6 height 6
click at [259, 122] on span "Select an option" at bounding box center [262, 123] width 6 height 6
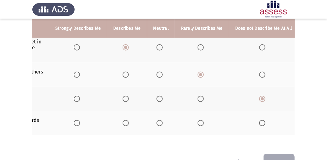
click at [259, 122] on input "Select an option" at bounding box center [262, 123] width 6 height 6
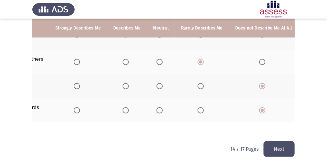
scroll to position [226, 0]
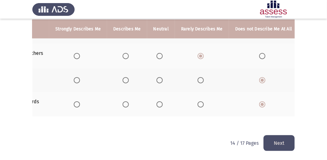
click at [199, 103] on span "Select an option" at bounding box center [200, 105] width 6 height 6
click at [199, 103] on input "Select an option" at bounding box center [200, 105] width 6 height 6
click at [282, 139] on button "Next" at bounding box center [278, 144] width 31 height 16
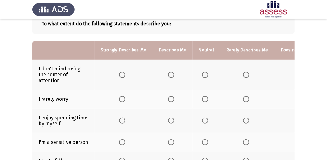
scroll to position [41, 0]
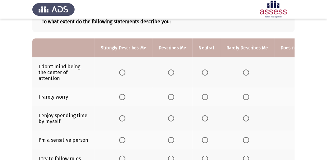
click at [119, 72] on span "Select an option" at bounding box center [122, 73] width 6 height 6
click at [119, 72] on input "Select an option" at bounding box center [122, 73] width 6 height 6
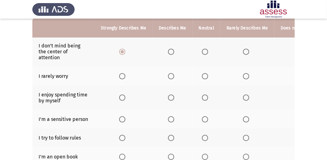
click at [243, 77] on span "Select an option" at bounding box center [246, 76] width 6 height 6
click at [243, 77] on input "Select an option" at bounding box center [246, 76] width 6 height 6
click at [172, 99] on span "Select an option" at bounding box center [171, 98] width 6 height 6
click at [172, 99] on input "Select an option" at bounding box center [171, 98] width 6 height 6
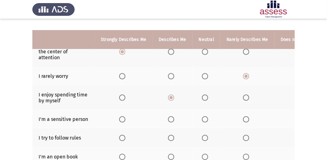
scroll to position [83, 0]
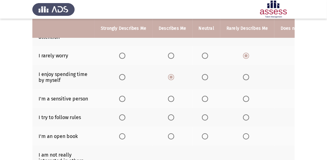
click at [204, 79] on span "Select an option" at bounding box center [205, 77] width 6 height 6
click at [204, 79] on input "Select an option" at bounding box center [205, 77] width 6 height 6
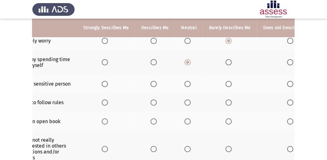
scroll to position [97, 0]
click at [227, 83] on span "Select an option" at bounding box center [228, 84] width 6 height 6
click at [227, 83] on input "Select an option" at bounding box center [228, 84] width 6 height 6
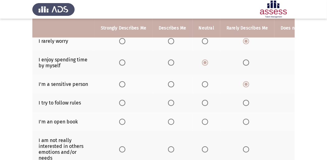
click at [119, 102] on span "Select an option" at bounding box center [122, 103] width 6 height 6
click at [119, 102] on input "Select an option" at bounding box center [122, 103] width 6 height 6
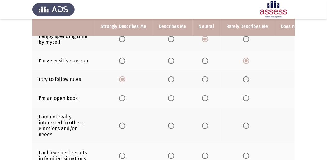
scroll to position [139, 0]
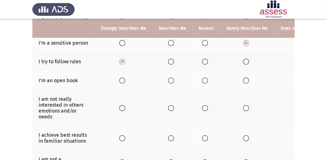
click at [244, 79] on span "Select an option" at bounding box center [246, 81] width 6 height 6
click at [244, 79] on input "Select an option" at bounding box center [246, 81] width 6 height 6
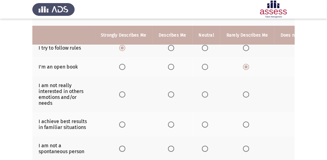
scroll to position [160, 0]
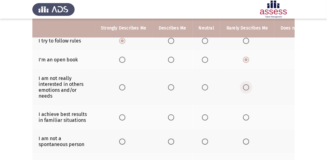
click at [243, 86] on span "Select an option" at bounding box center [246, 88] width 6 height 6
click at [243, 86] on input "Select an option" at bounding box center [246, 88] width 6 height 6
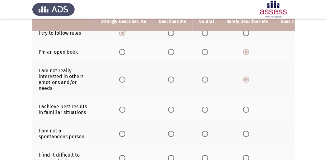
scroll to position [180, 0]
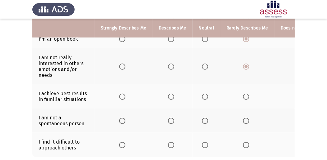
click at [120, 95] on span "Select an option" at bounding box center [122, 97] width 6 height 6
click at [120, 95] on input "Select an option" at bounding box center [122, 97] width 6 height 6
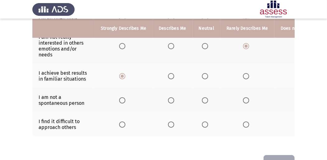
scroll to position [201, 0]
click at [202, 98] on span "Select an option" at bounding box center [205, 101] width 6 height 6
click at [202, 98] on input "Select an option" at bounding box center [205, 101] width 6 height 6
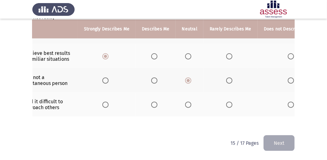
scroll to position [0, 42]
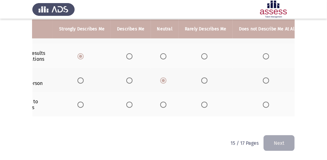
click at [196, 101] on th at bounding box center [206, 105] width 54 height 24
click at [203, 103] on span "Select an option" at bounding box center [204, 105] width 6 height 6
click at [203, 103] on input "Select an option" at bounding box center [204, 105] width 6 height 6
click at [281, 142] on button "Next" at bounding box center [278, 144] width 31 height 16
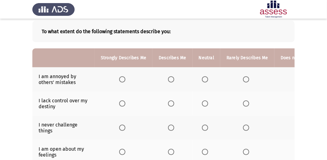
scroll to position [41, 0]
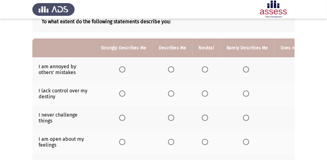
click at [244, 70] on span "Select an option" at bounding box center [246, 70] width 6 height 6
click at [244, 70] on input "Select an option" at bounding box center [246, 70] width 6 height 6
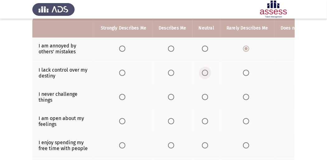
click at [203, 72] on span "Select an option" at bounding box center [205, 73] width 6 height 6
click at [203, 72] on input "Select an option" at bounding box center [205, 73] width 6 height 6
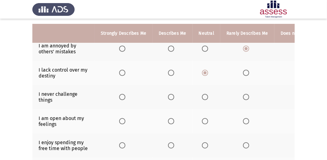
scroll to position [83, 0]
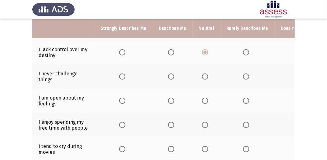
click at [248, 77] on label "Select an option" at bounding box center [247, 77] width 9 height 6
click at [248, 77] on input "Select an option" at bounding box center [246, 77] width 6 height 6
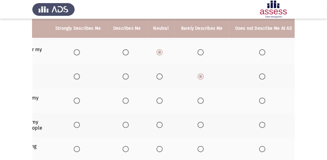
click at [261, 101] on span "Select an option" at bounding box center [262, 101] width 6 height 6
click at [261, 101] on input "Select an option" at bounding box center [262, 101] width 6 height 6
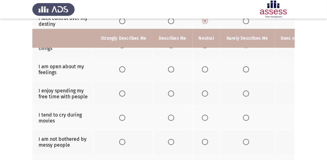
scroll to position [124, 0]
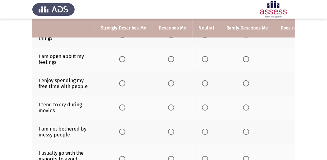
click at [121, 84] on span "Select an option" at bounding box center [122, 84] width 6 height 6
click at [121, 84] on input "Select an option" at bounding box center [122, 84] width 6 height 6
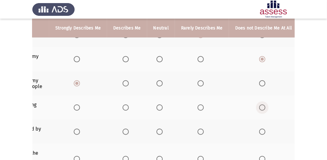
click at [259, 108] on span "Select an option" at bounding box center [262, 108] width 6 height 6
click at [259, 108] on input "Select an option" at bounding box center [262, 108] width 6 height 6
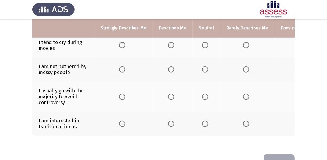
scroll to position [145, 0]
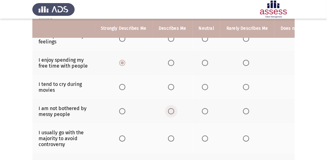
click at [172, 109] on span "Select an option" at bounding box center [171, 112] width 6 height 6
click at [172, 109] on input "Select an option" at bounding box center [171, 112] width 6 height 6
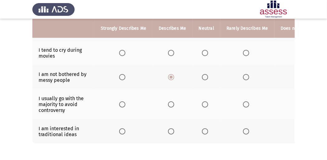
scroll to position [187, 0]
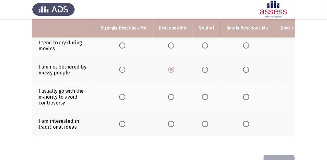
click at [248, 94] on label "Select an option" at bounding box center [247, 97] width 9 height 6
click at [248, 94] on input "Select an option" at bounding box center [246, 97] width 6 height 6
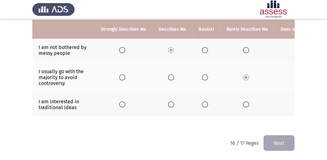
scroll to position [0, 45]
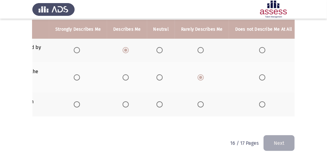
click at [205, 105] on th at bounding box center [202, 105] width 54 height 24
click at [197, 102] on span "Select an option" at bounding box center [200, 105] width 6 height 6
click at [197, 102] on input "Select an option" at bounding box center [200, 105] width 6 height 6
click at [275, 146] on button "Next" at bounding box center [278, 144] width 31 height 16
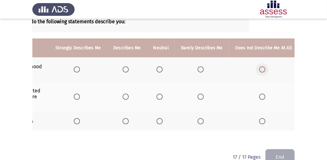
click at [262, 68] on span "Select an option" at bounding box center [262, 70] width 6 height 6
click at [262, 68] on input "Select an option" at bounding box center [262, 70] width 6 height 6
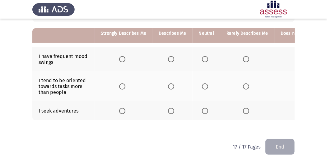
scroll to position [58, 0]
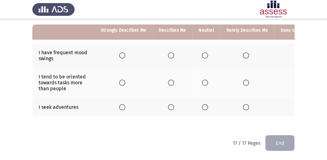
drag, startPoint x: 94, startPoint y: 125, endPoint x: 83, endPoint y: 126, distance: 11.0
click at [83, 126] on div "To what extent do the following statements describe you: Strongly Describes Me …" at bounding box center [163, 60] width 262 height 139
click at [207, 80] on label "Select an option" at bounding box center [206, 83] width 9 height 6
click at [207, 80] on input "Select an option" at bounding box center [205, 83] width 6 height 6
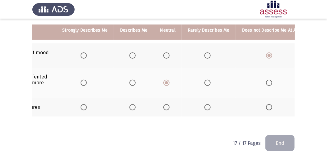
scroll to position [0, 45]
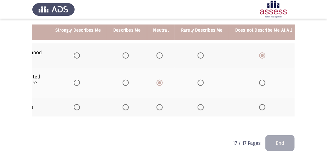
click at [259, 106] on span "Select an option" at bounding box center [262, 107] width 6 height 6
click at [259, 106] on input "Select an option" at bounding box center [262, 107] width 6 height 6
click at [281, 143] on button "End" at bounding box center [279, 144] width 29 height 16
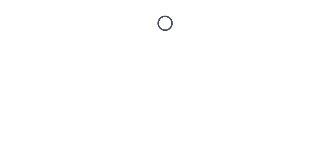
scroll to position [0, 0]
